Goal: Task Accomplishment & Management: Use online tool/utility

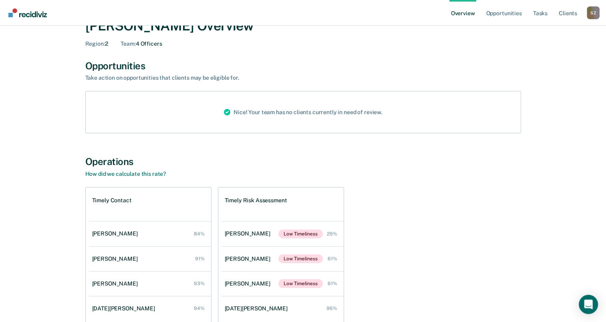
scroll to position [40, 0]
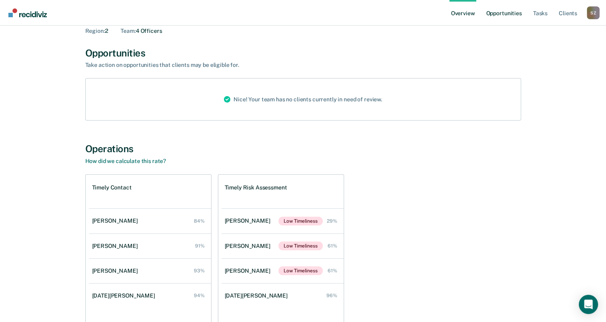
click at [506, 15] on link "Opportunities" at bounding box center [503, 13] width 39 height 26
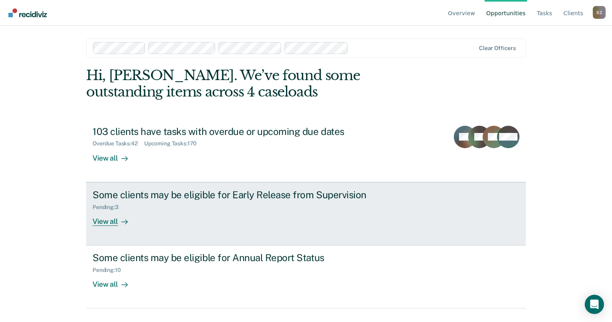
click at [231, 213] on div "Some clients may be eligible for Early Release from Supervision Pending : 3 Vie…" at bounding box center [243, 207] width 300 height 37
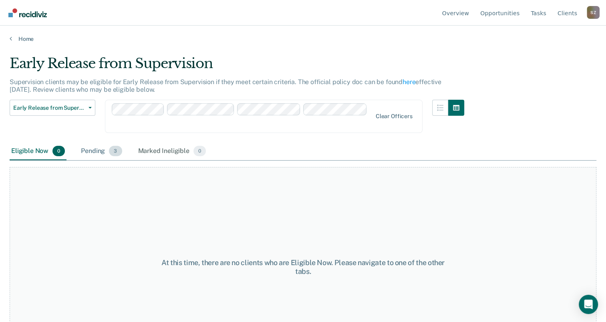
click at [97, 143] on div "Pending 3" at bounding box center [101, 152] width 44 height 18
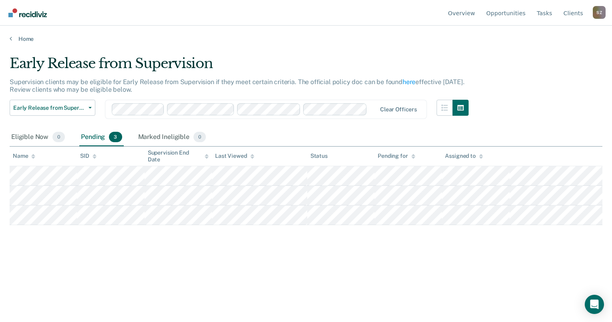
drag, startPoint x: 299, startPoint y: 58, endPoint x: 303, endPoint y: 62, distance: 6.2
click at [86, 111] on button "Early Release from Supervision" at bounding box center [53, 108] width 86 height 16
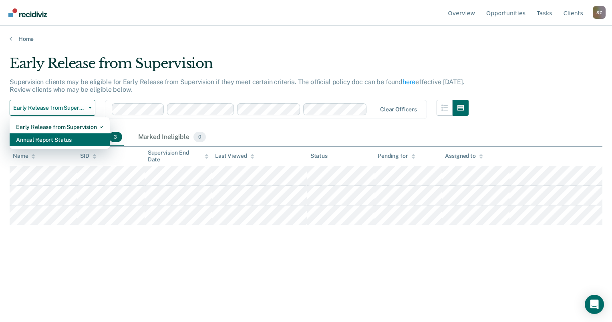
click at [29, 141] on div "Annual Report Status" at bounding box center [59, 139] width 87 height 13
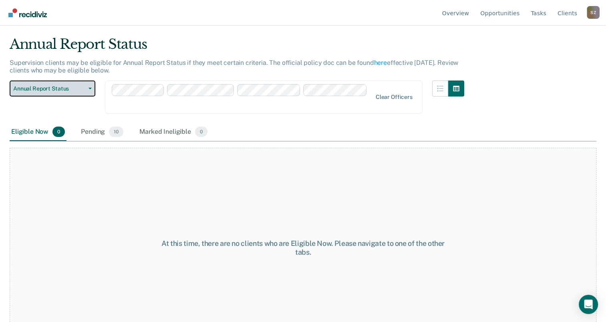
scroll to position [30, 0]
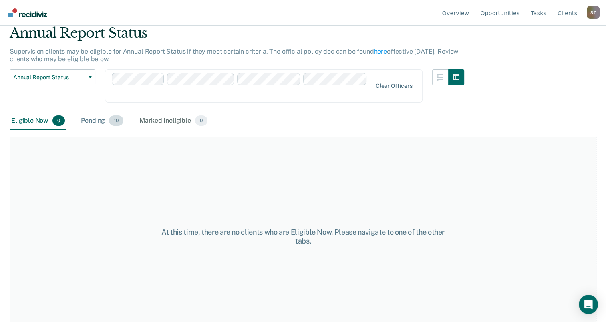
click at [99, 112] on div "Pending 10" at bounding box center [102, 121] width 46 height 18
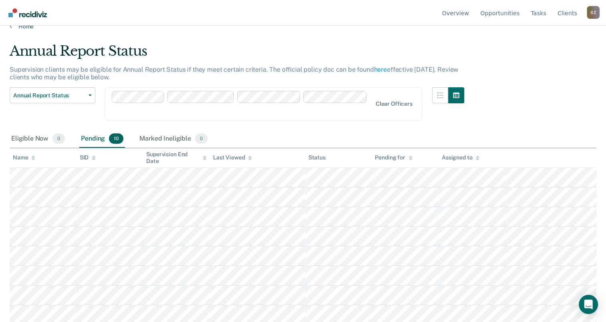
scroll to position [0, 0]
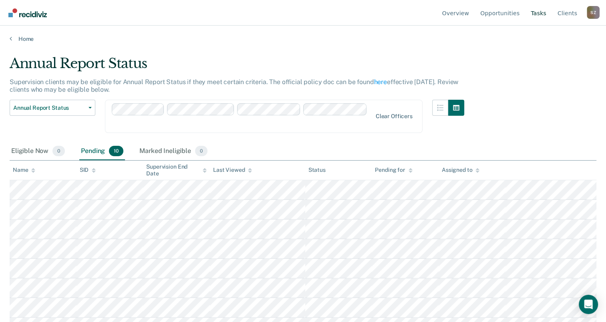
click at [531, 18] on link "Tasks" at bounding box center [538, 13] width 19 height 26
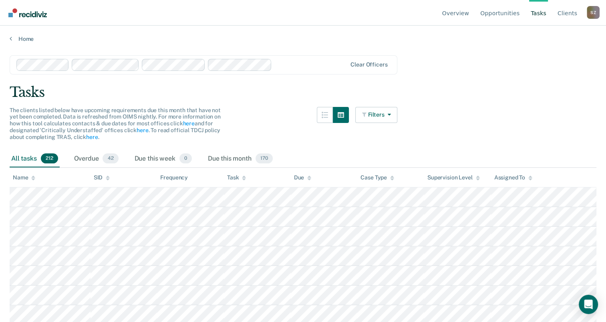
click at [540, 8] on link "Tasks" at bounding box center [538, 13] width 19 height 26
click at [539, 11] on link "Tasks" at bounding box center [538, 13] width 19 height 26
click at [538, 14] on link "Tasks" at bounding box center [538, 13] width 19 height 26
